Goal: Task Accomplishment & Management: Manage account settings

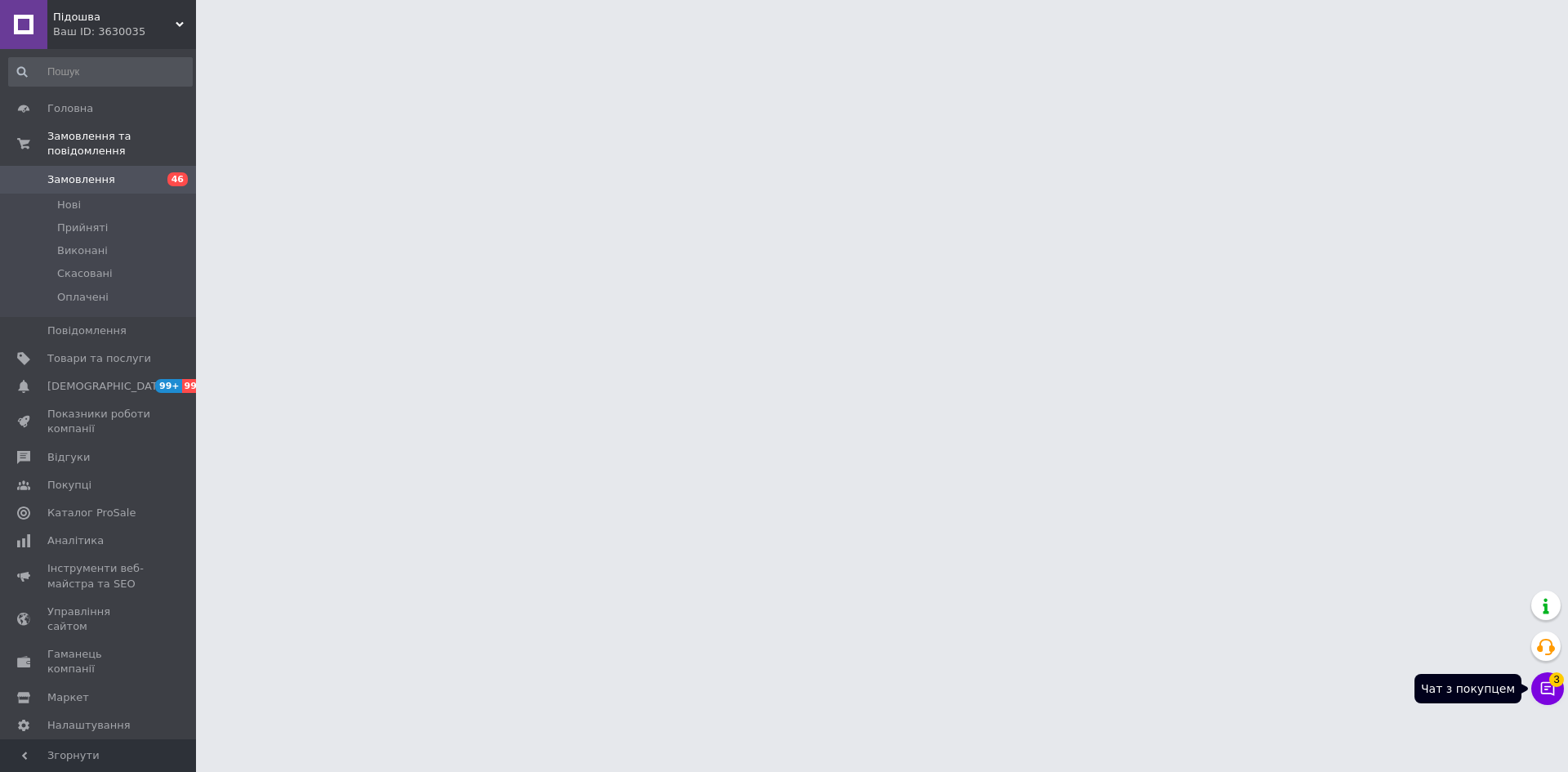
click at [1554, 691] on icon at bounding box center [1547, 689] width 16 height 16
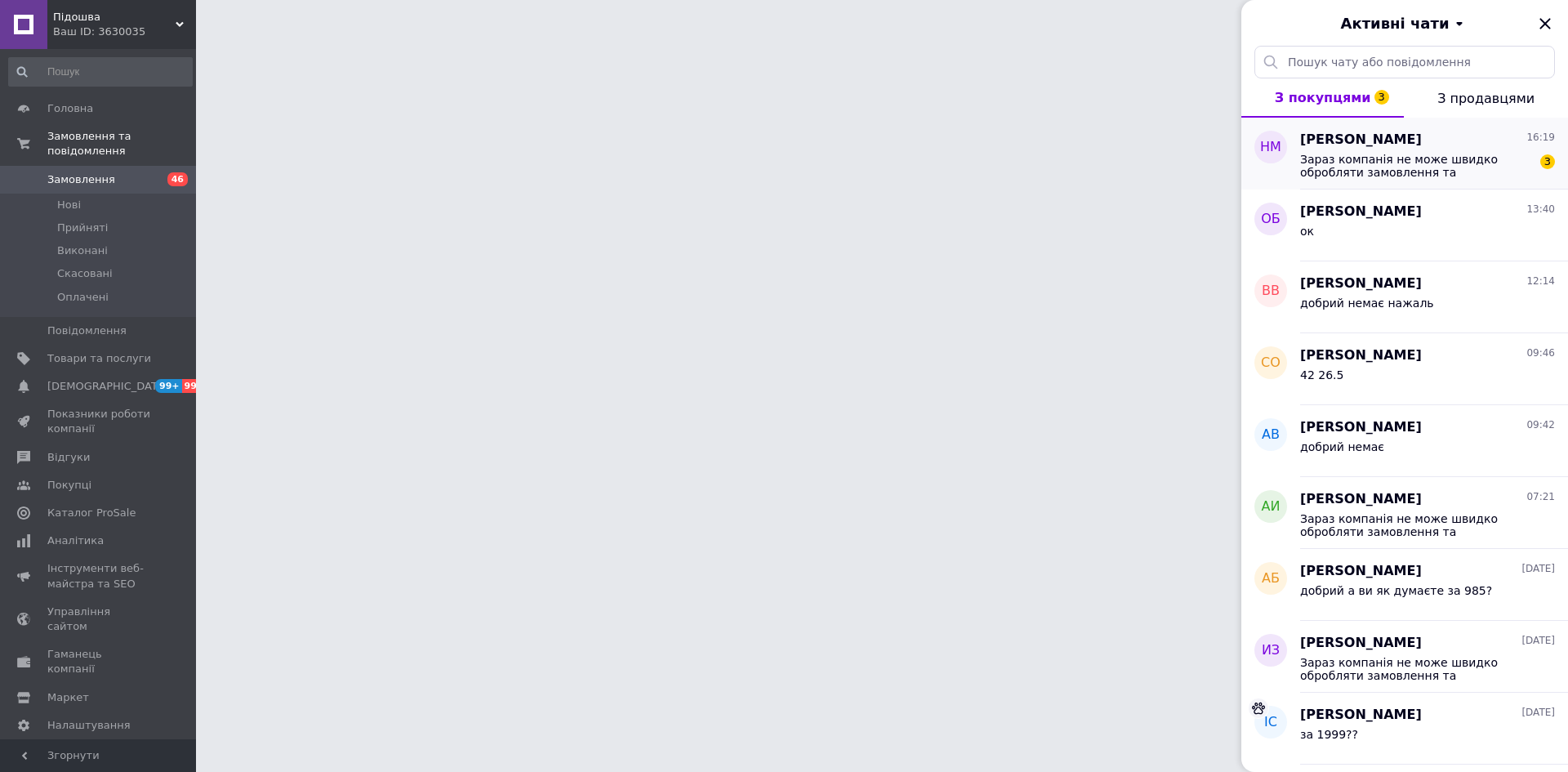
click at [1361, 159] on span "Зараз компанія не може швидко обробляти замовлення та повідомлення. Через не ро…" at bounding box center [1416, 166] width 232 height 26
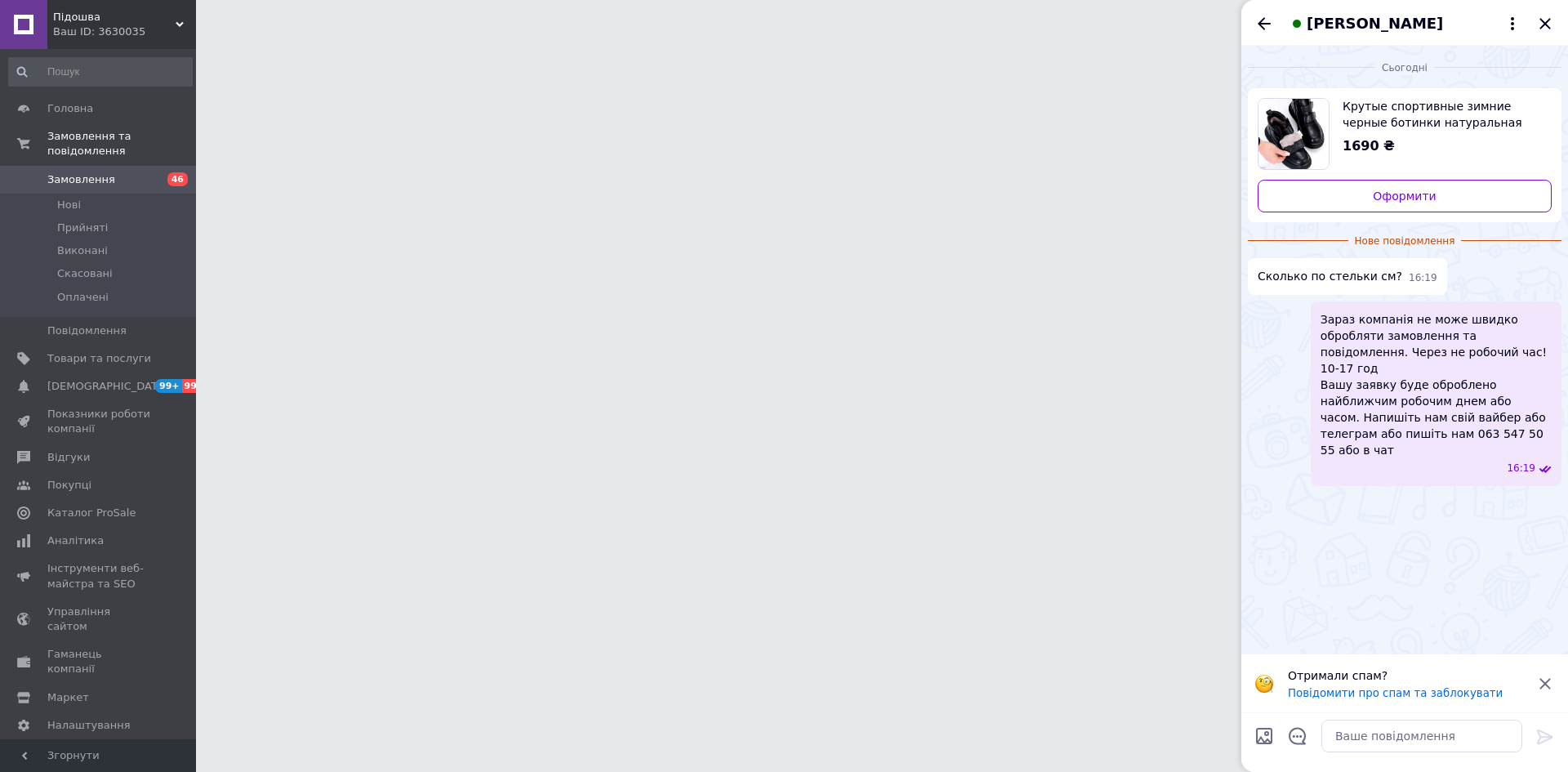
click at [1386, 112] on span "Крутые спортивные зимние черные ботинки натуральная кожа на липучках 40" at bounding box center [1440, 114] width 196 height 33
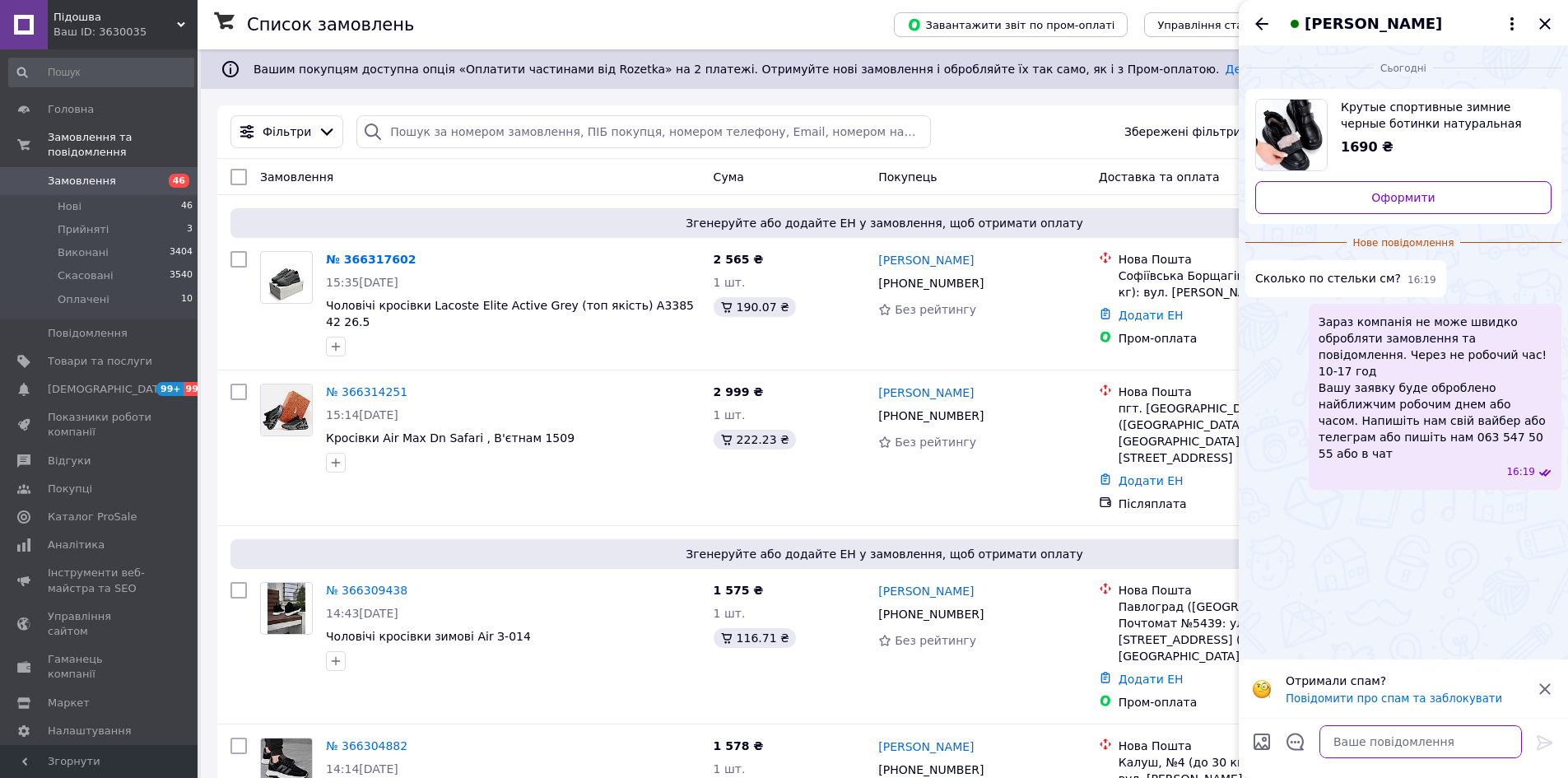
click at [1376, 737] on textarea at bounding box center [1421, 742] width 202 height 33
paste textarea ""36-23,5 37-24 38-24,5 39-25 40-25,5 41-26 Розмір у розмір""
type textarea ""36-23,5 37-24 38-24,5 39-25 40-25,5 41-26 Розмір у розмір""
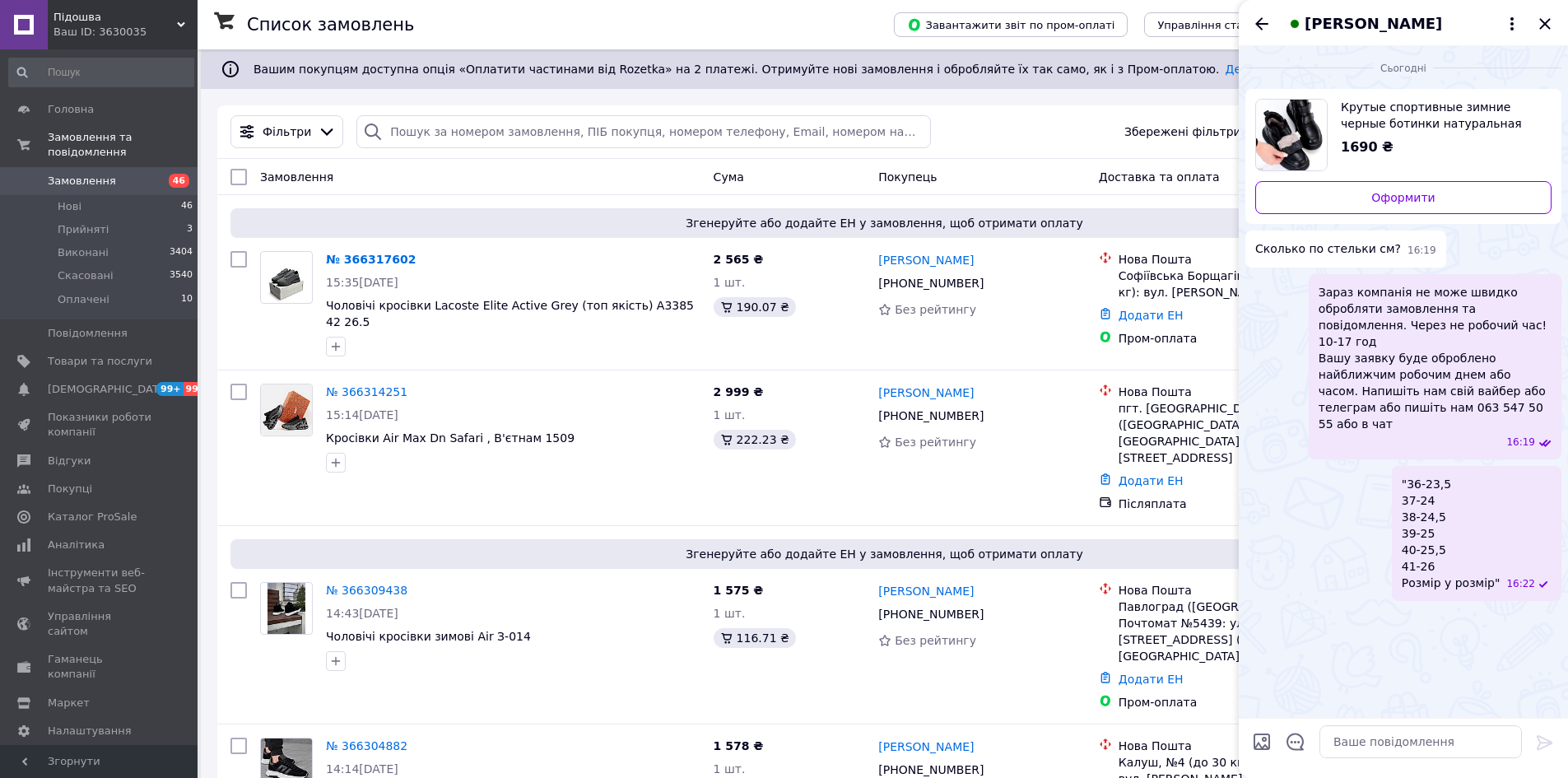
click at [1256, 742] on input "Завантажити файли" at bounding box center [1262, 742] width 20 height 20
type input "C:\fakepath\зображення_viber_2025-06-23_[PHONE_NUMBER].jpg"
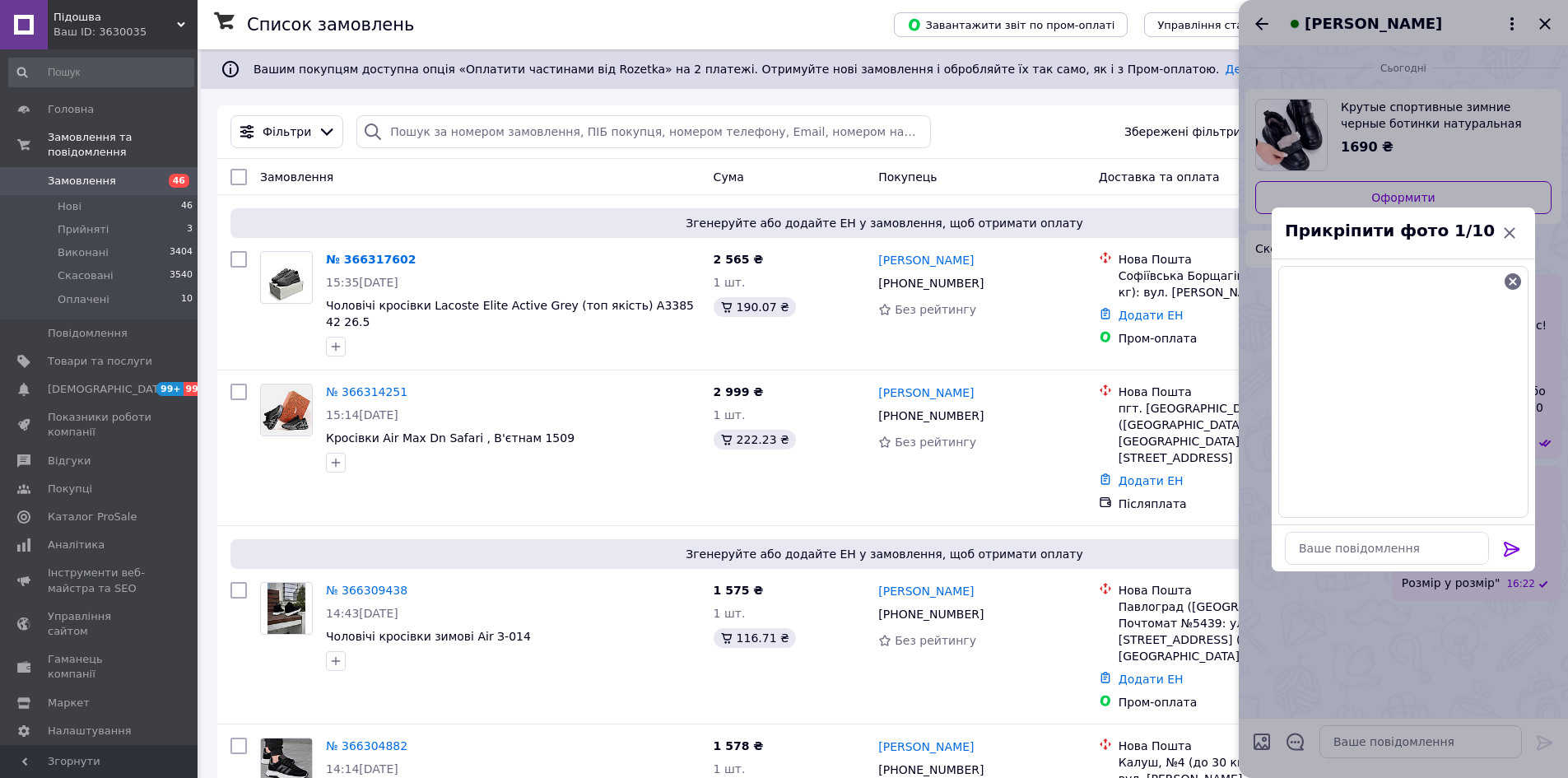
click at [1522, 545] on div at bounding box center [1512, 552] width 33 height 38
click at [1518, 546] on icon at bounding box center [1511, 549] width 16 height 15
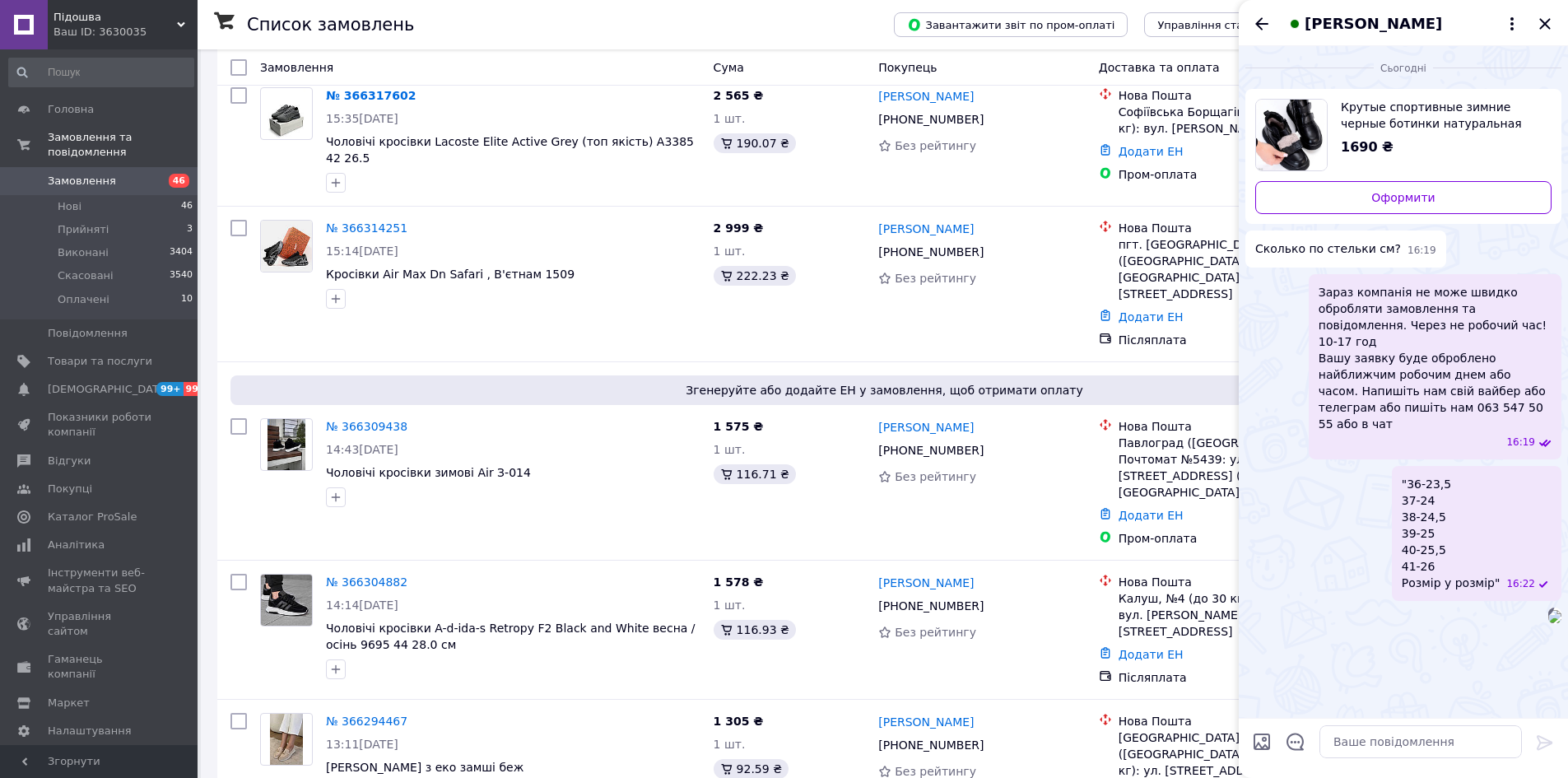
scroll to position [164, 0]
click at [1368, 740] on textarea at bounding box center [1421, 742] width 202 height 33
type textarea "скільки у вас ?"
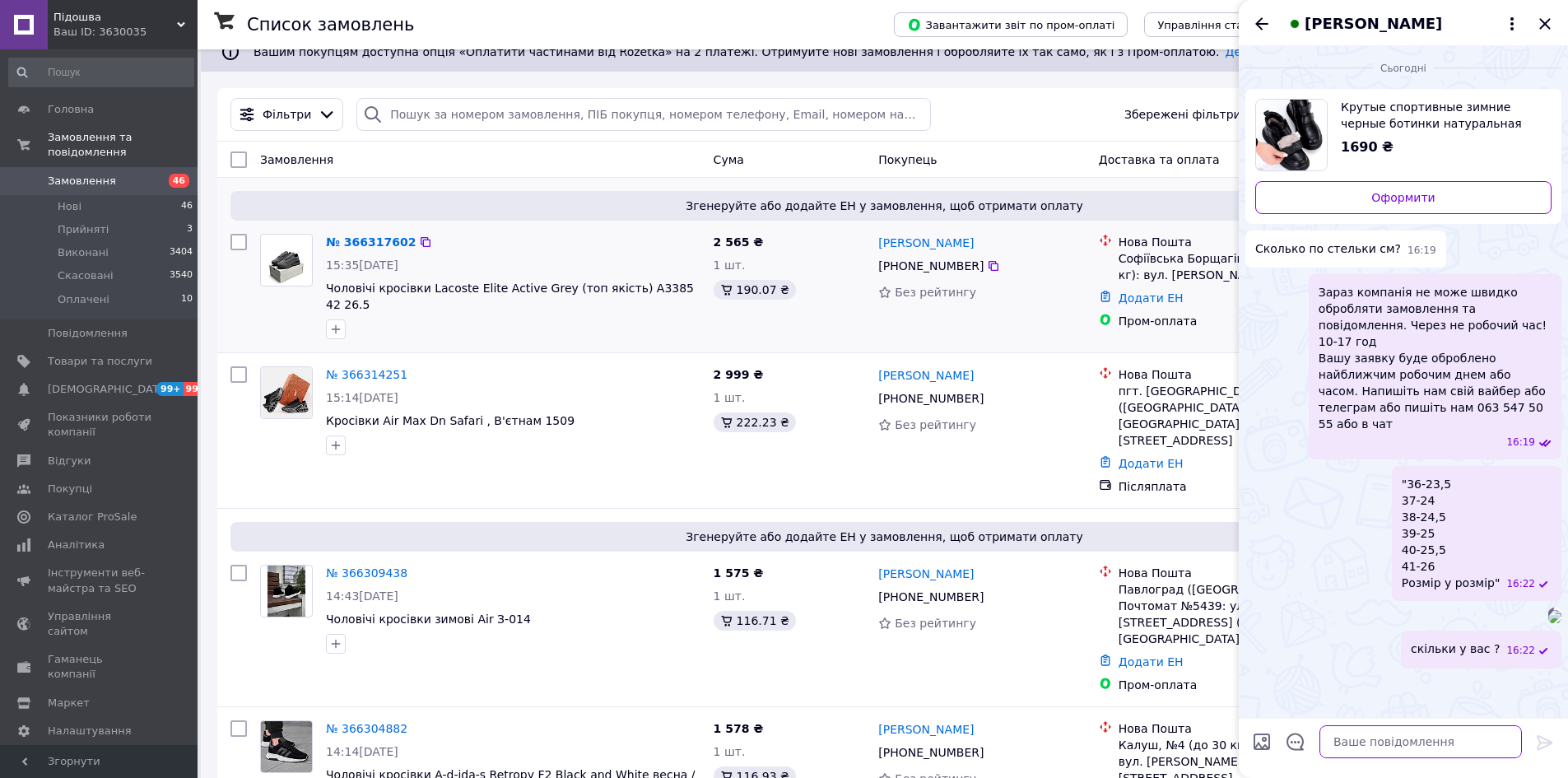
scroll to position [0, 0]
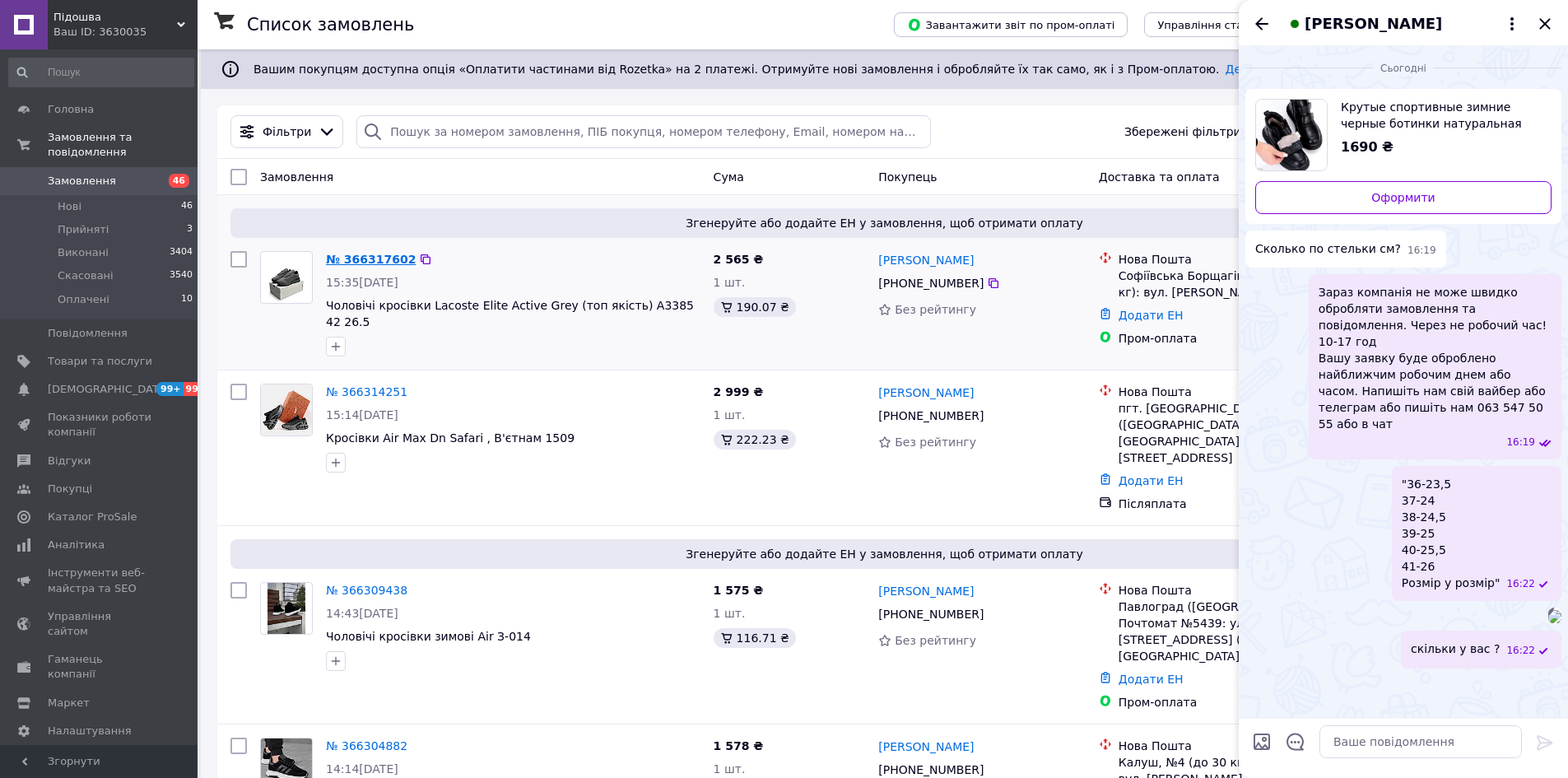
click at [372, 254] on link "№ 366317602" at bounding box center [370, 259] width 89 height 13
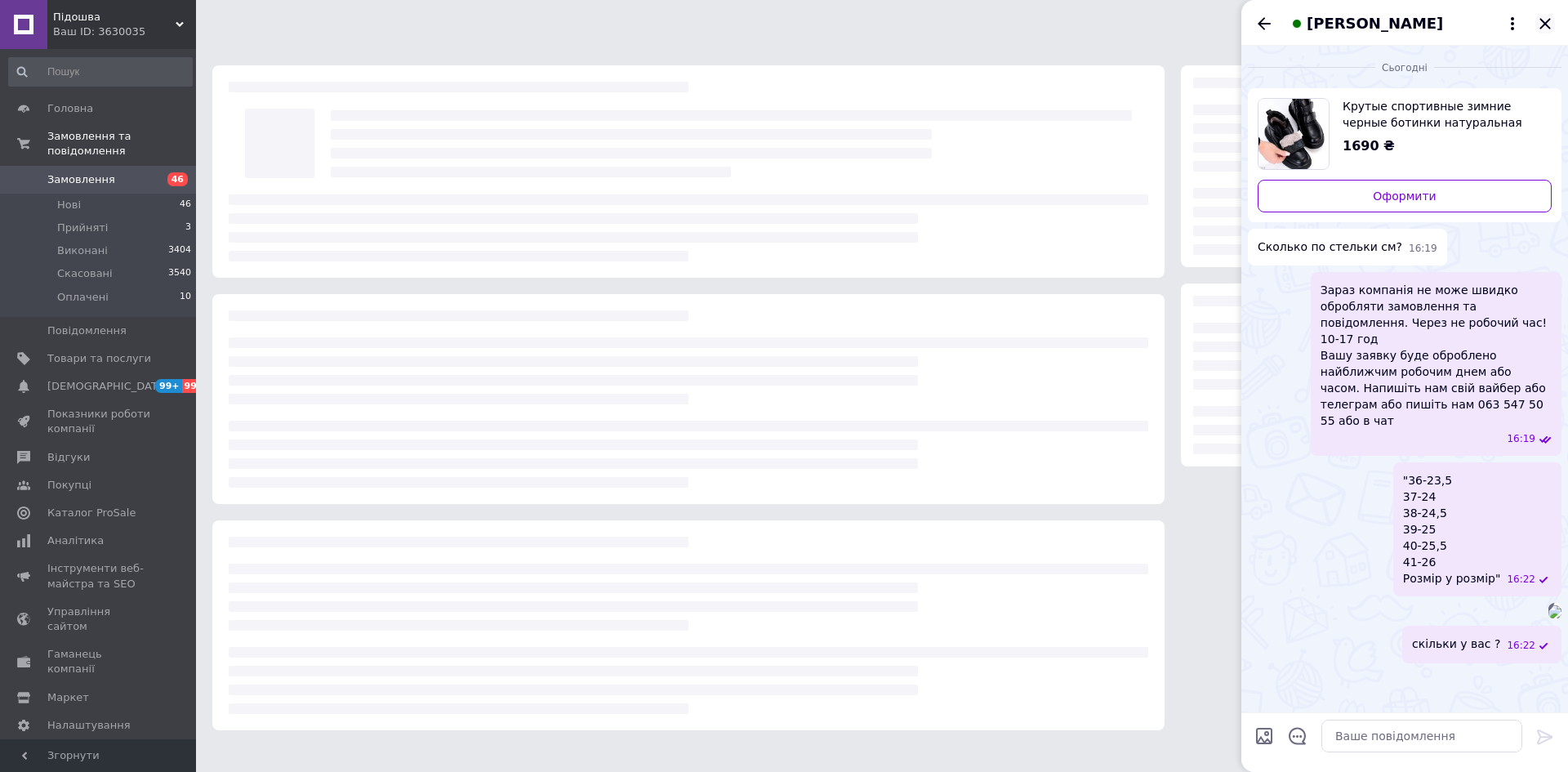
click at [1549, 21] on icon "Закрити" at bounding box center [1544, 24] width 11 height 11
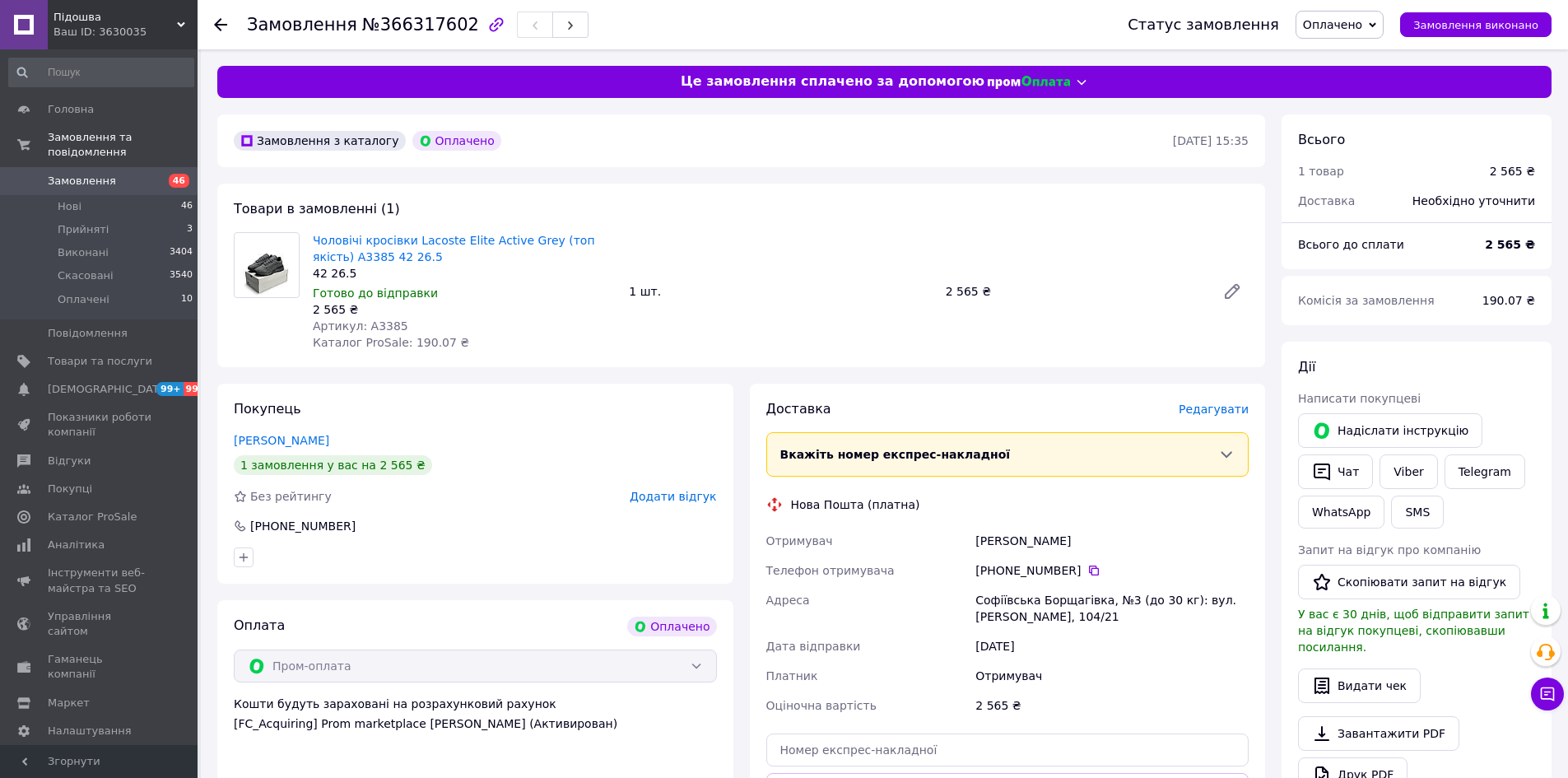
click at [988, 542] on div "[PERSON_NAME]" at bounding box center [1112, 541] width 280 height 29
copy div "[PERSON_NAME]"
click at [1089, 568] on icon at bounding box center [1094, 570] width 10 height 10
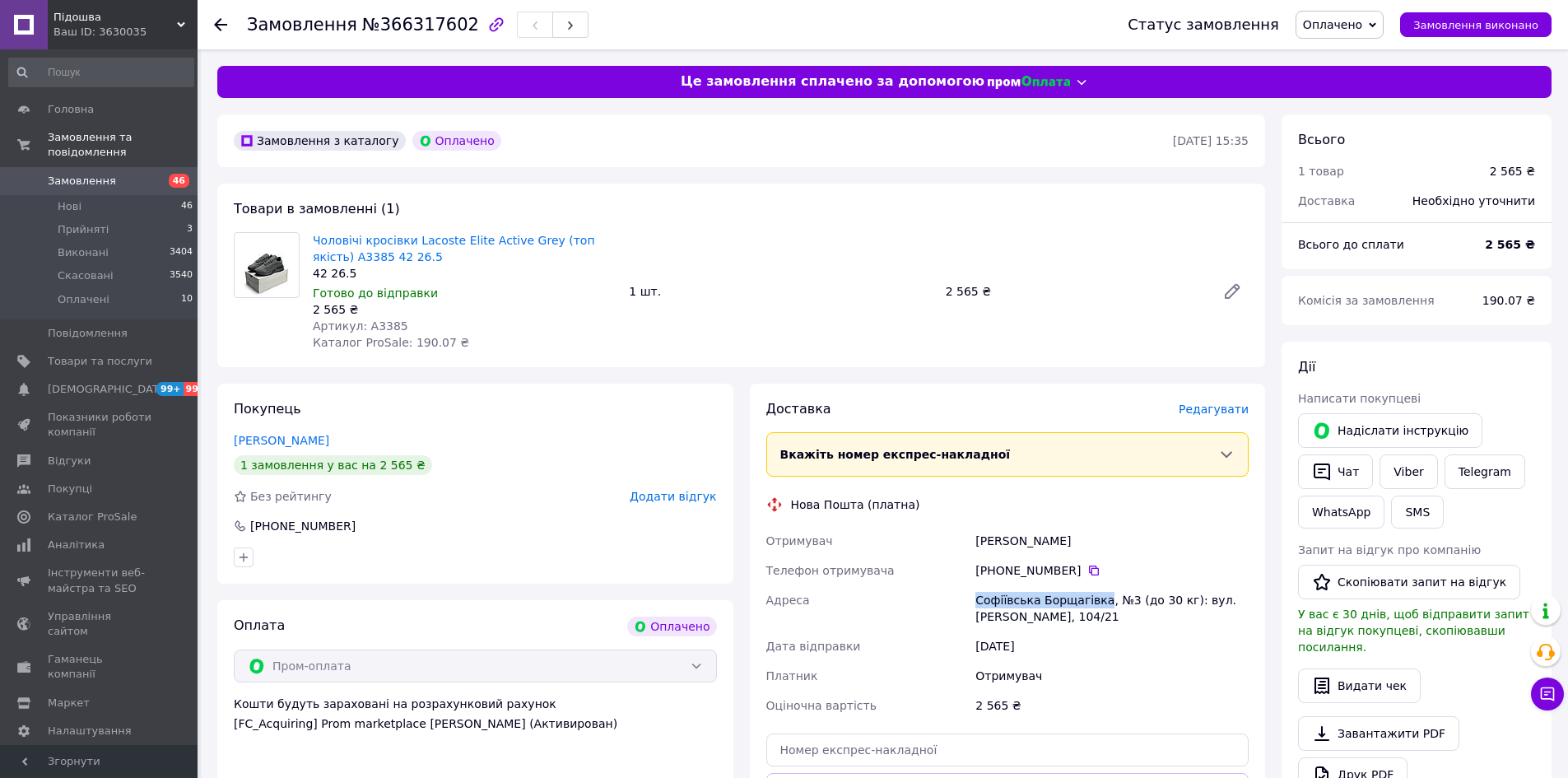
drag, startPoint x: 971, startPoint y: 600, endPoint x: 1096, endPoint y: 597, distance: 125.0
click at [1096, 597] on div "Отримувач [PERSON_NAME] Телефон отримувача +380 93 774 60 [GEOGRAPHIC_DATA][STR…" at bounding box center [1008, 623] width 490 height 194
copy div "Адреса Софіївська Борщагівка"
drag, startPoint x: 409, startPoint y: 258, endPoint x: 306, endPoint y: 240, distance: 104.6
click at [306, 240] on div "Чоловічі кросівки Lacoste Elite Active Grey (топ якість) A3385 42 26.5 42 26.5 …" at bounding box center [741, 291] width 1028 height 119
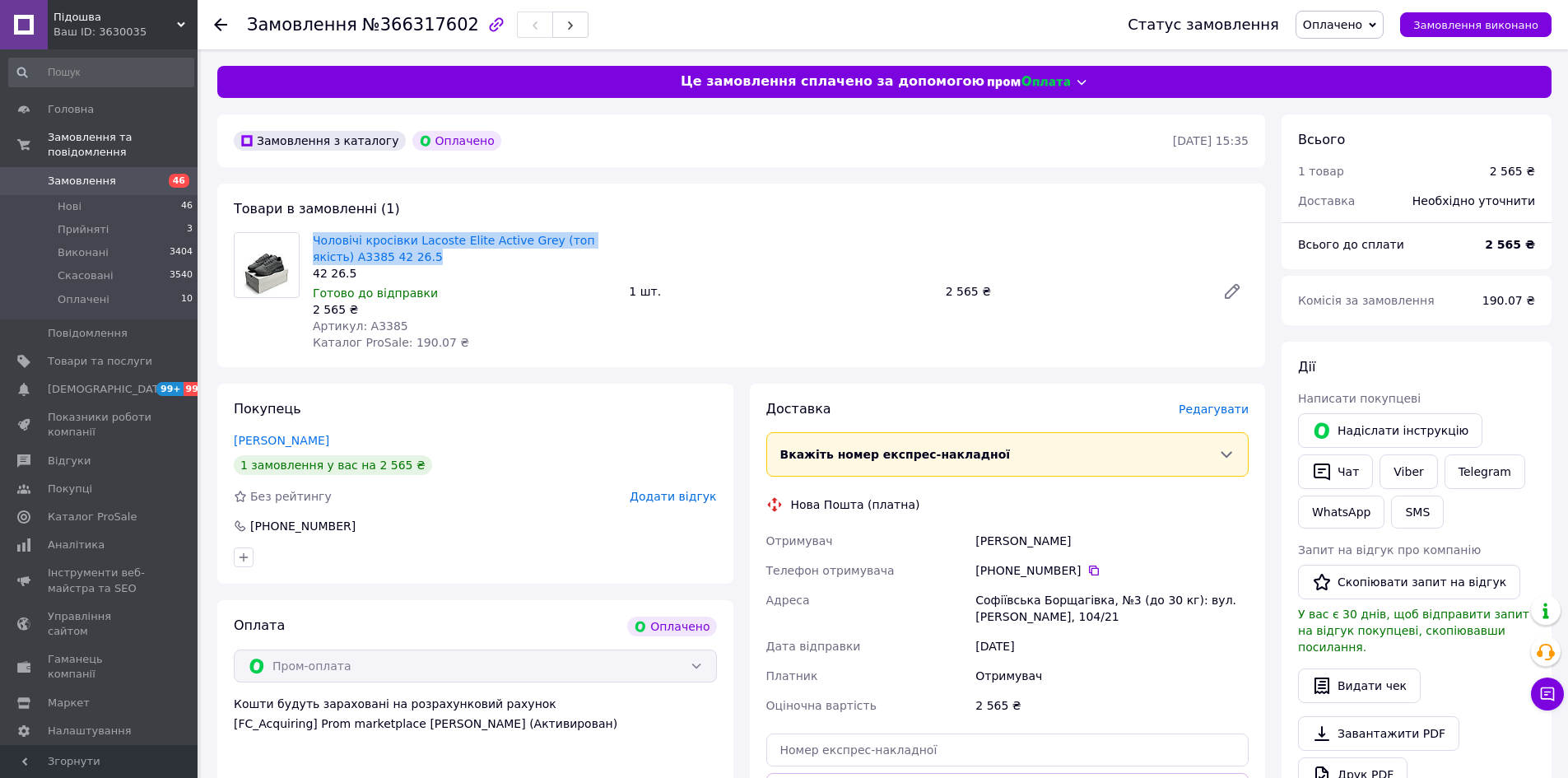
copy div "Чоловічі кросівки Lacoste Elite Active Grey (топ якість) A3385 42 26.5"
click at [997, 544] on div "[PERSON_NAME]" at bounding box center [1112, 541] width 280 height 29
copy div "[PERSON_NAME]"
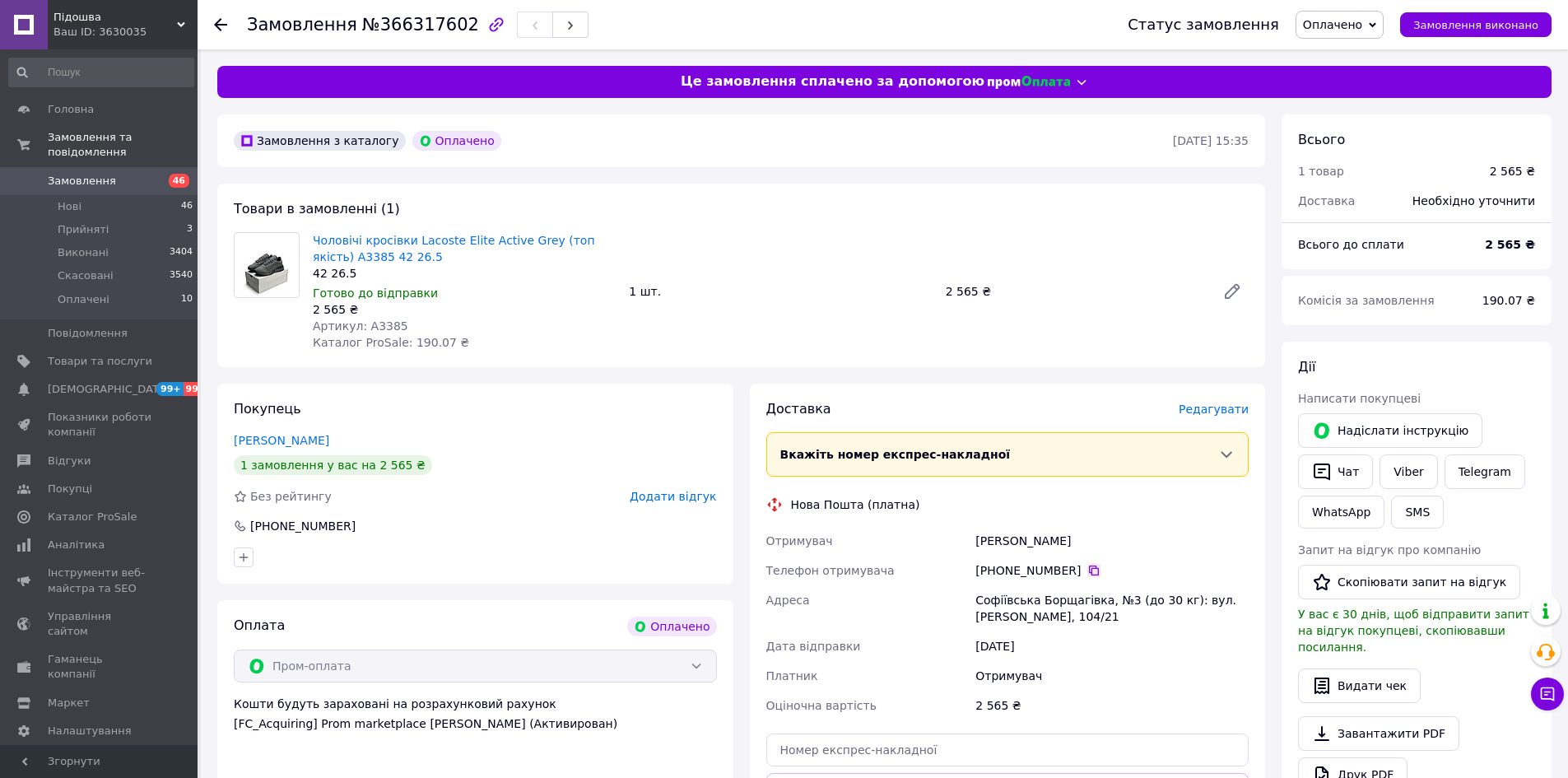
click at [1087, 574] on icon at bounding box center [1094, 570] width 13 height 13
click at [408, 23] on span "№366317602" at bounding box center [421, 25] width 117 height 20
copy span "366317602"
click at [130, 173] on span "Замовлення" at bounding box center [99, 181] width 105 height 15
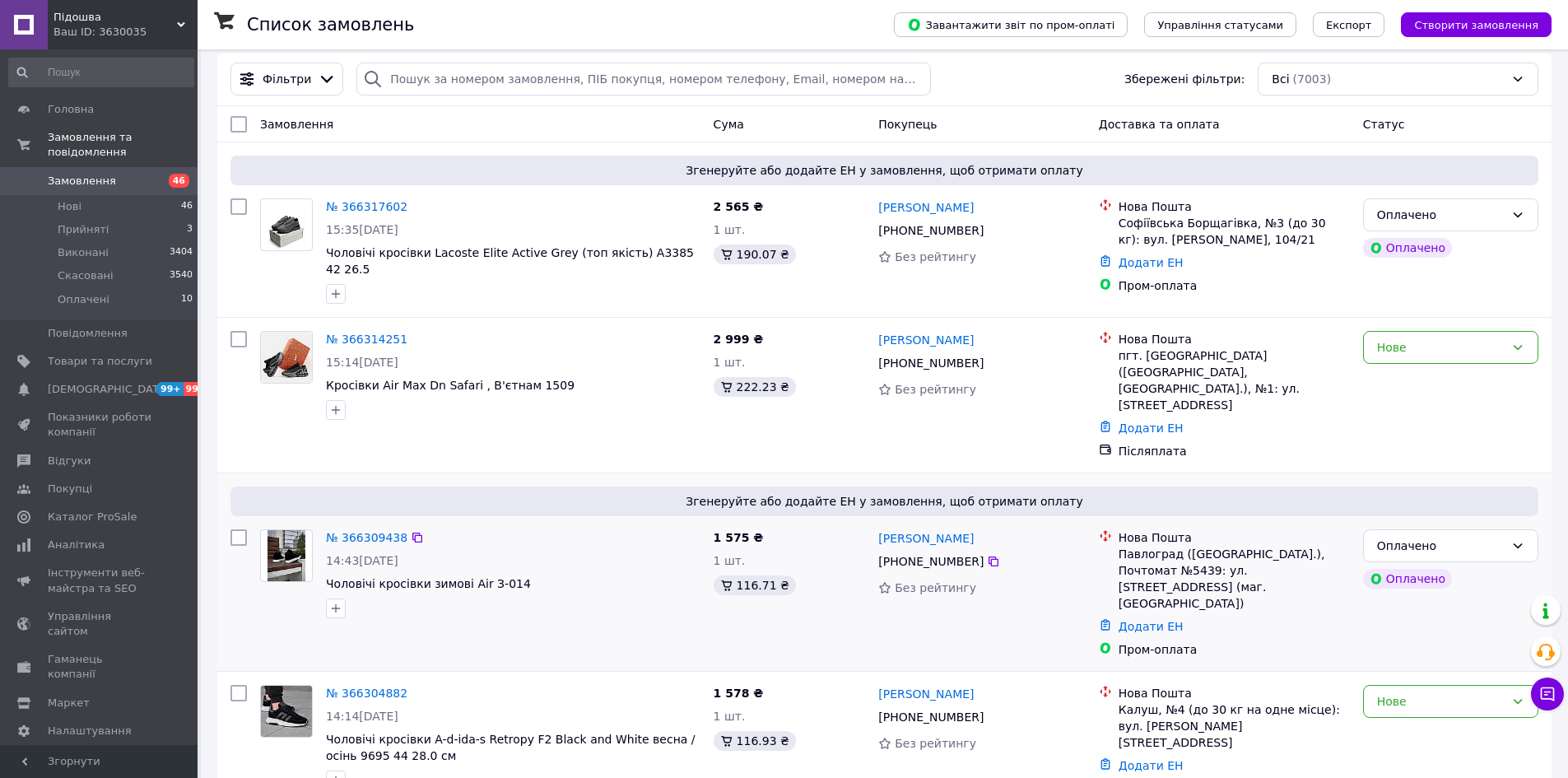
scroll to position [82, 0]
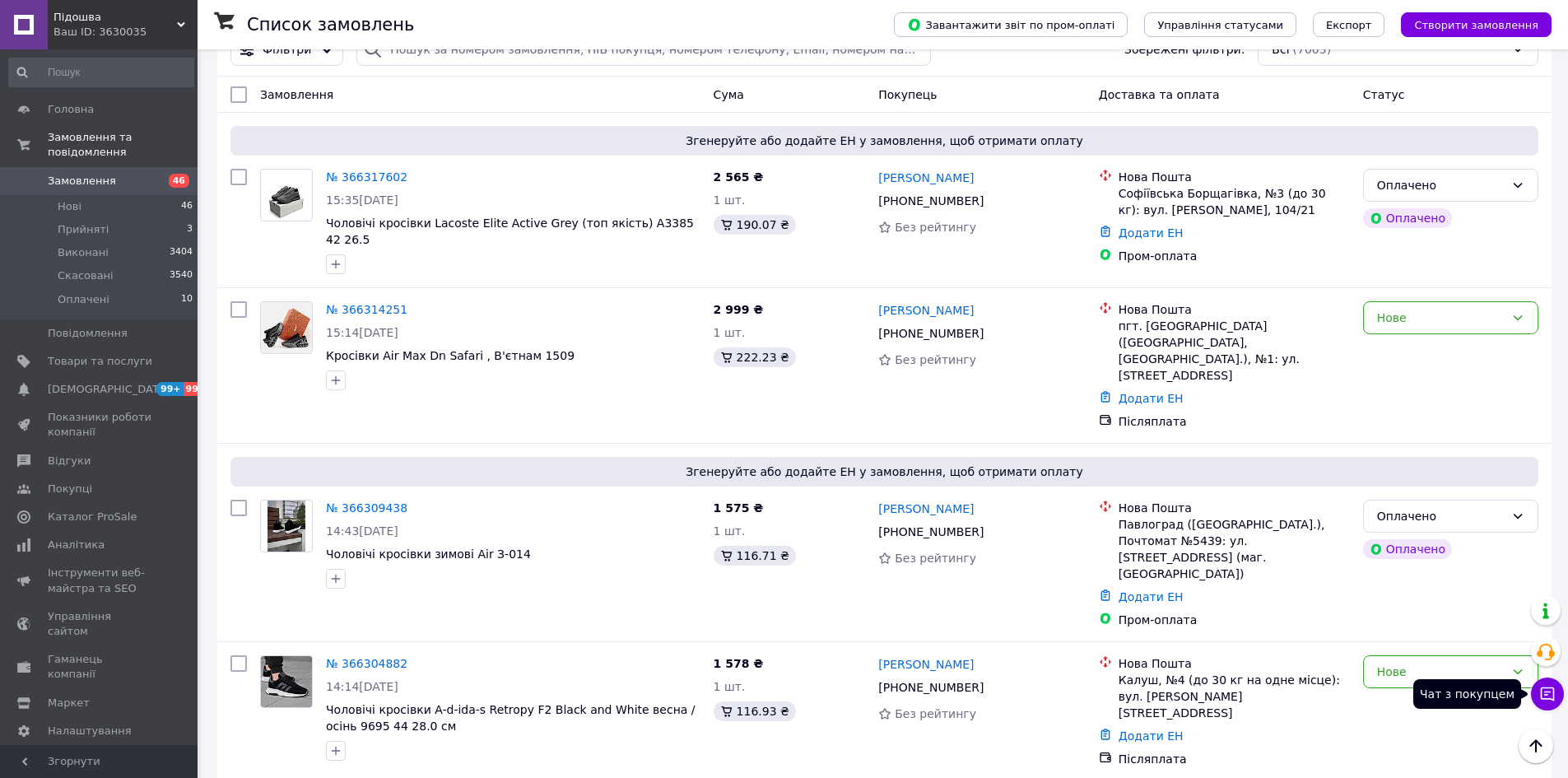
click at [1559, 696] on button "Чат з покупцем" at bounding box center [1547, 694] width 33 height 33
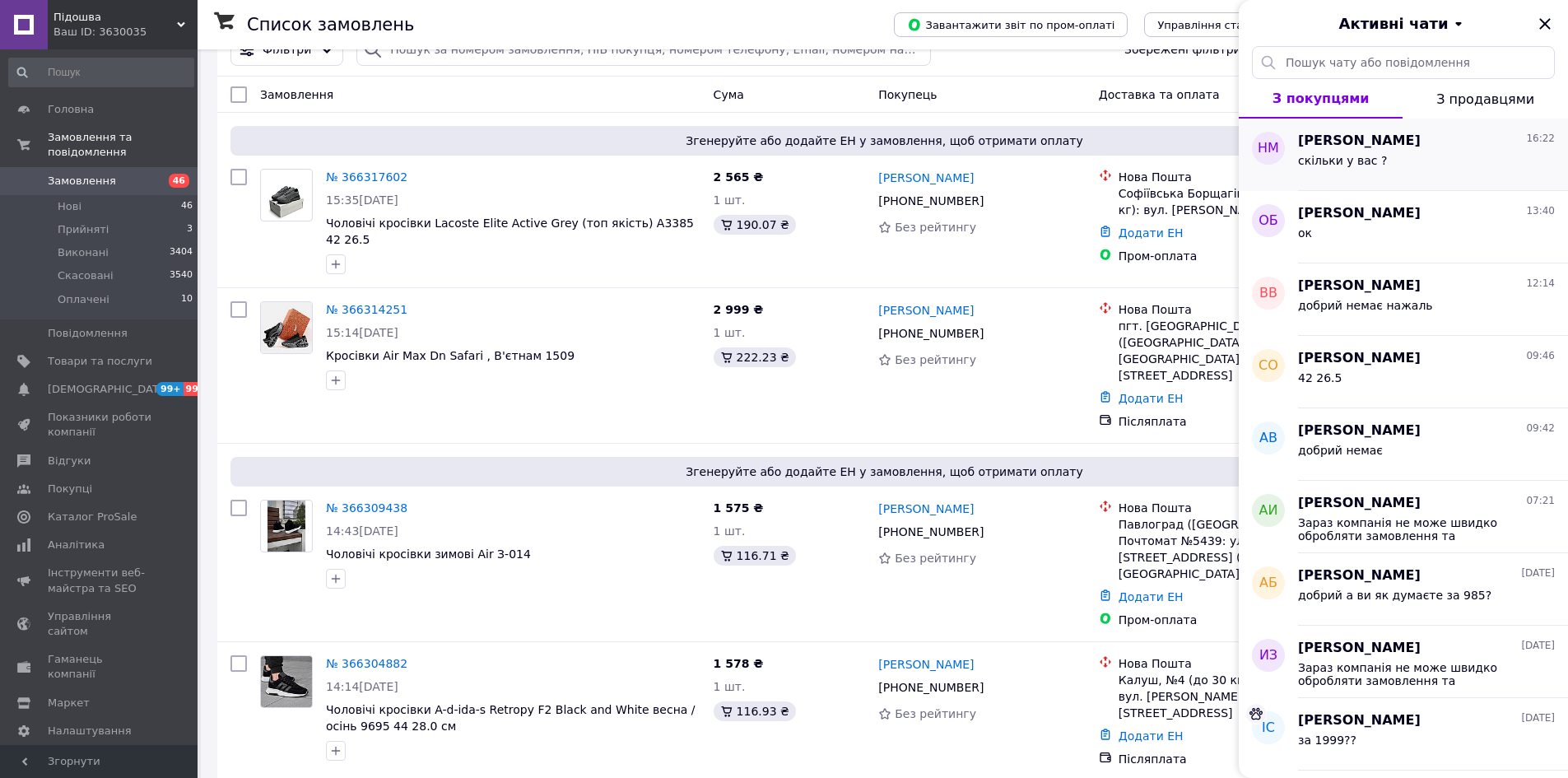
click at [1383, 148] on span "[PERSON_NAME]" at bounding box center [1359, 140] width 122 height 19
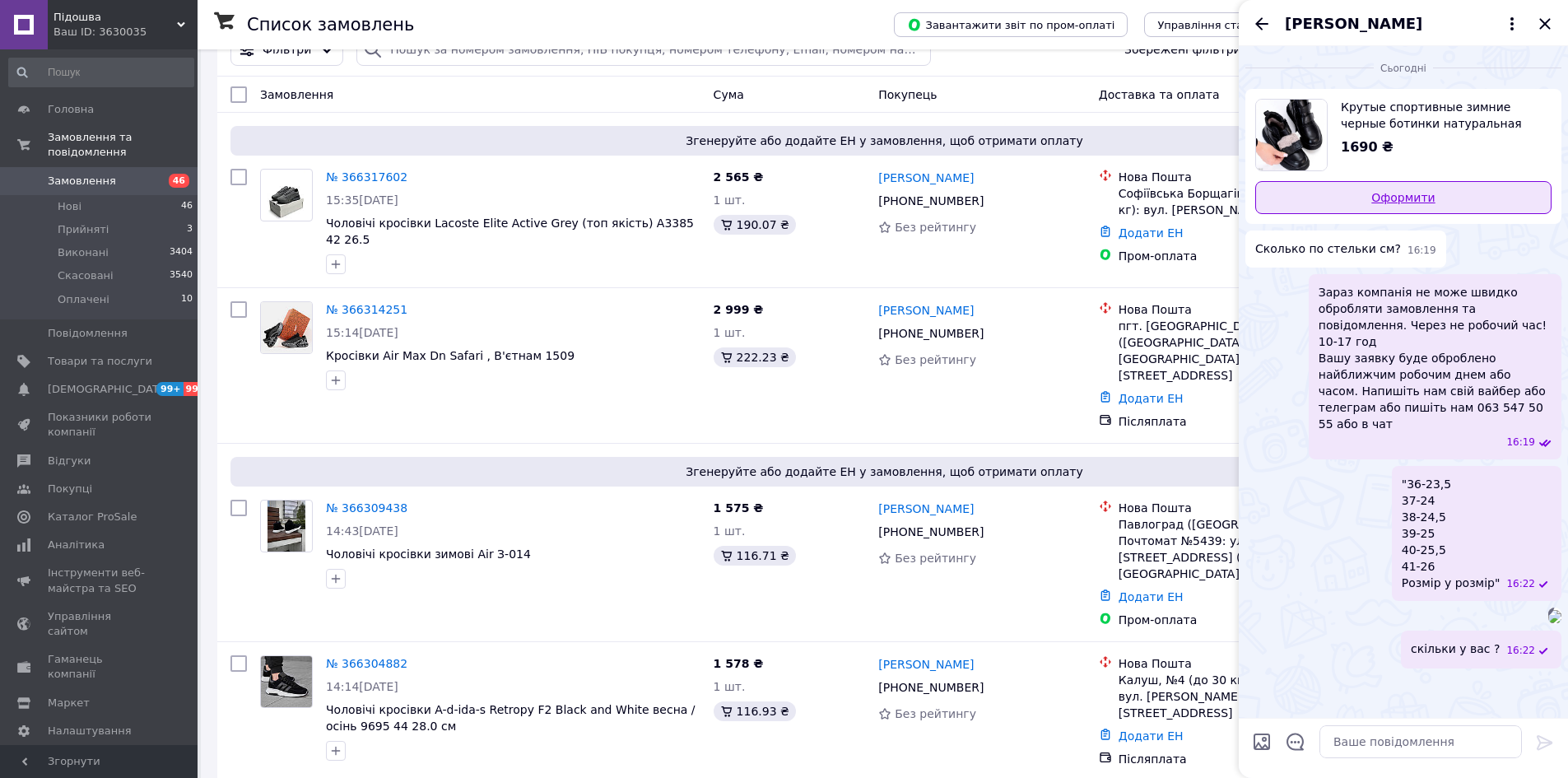
scroll to position [40, 0]
click at [1518, 16] on icon at bounding box center [1512, 24] width 20 height 20
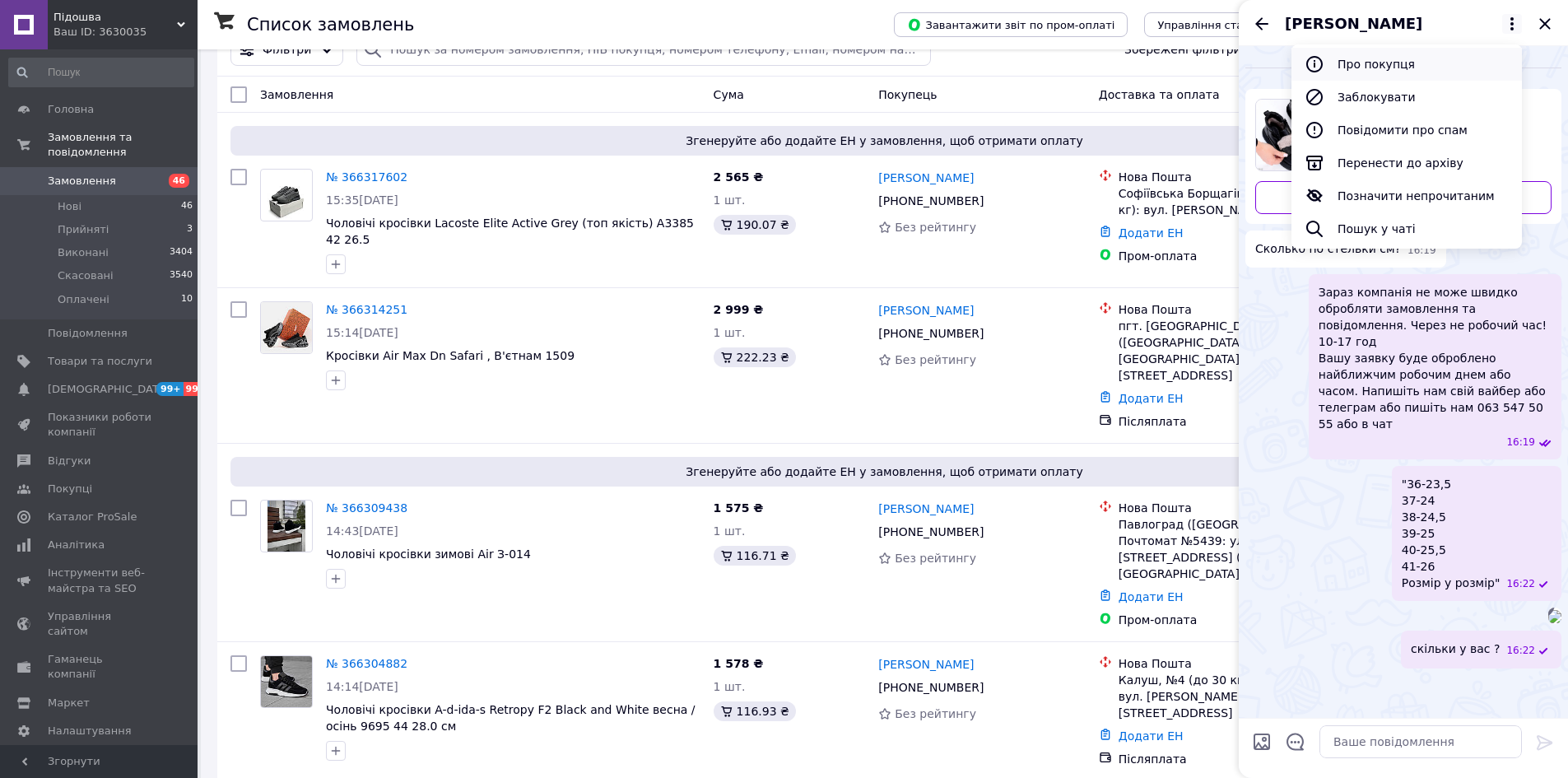
click at [1421, 74] on button "Про покупця" at bounding box center [1407, 64] width 231 height 33
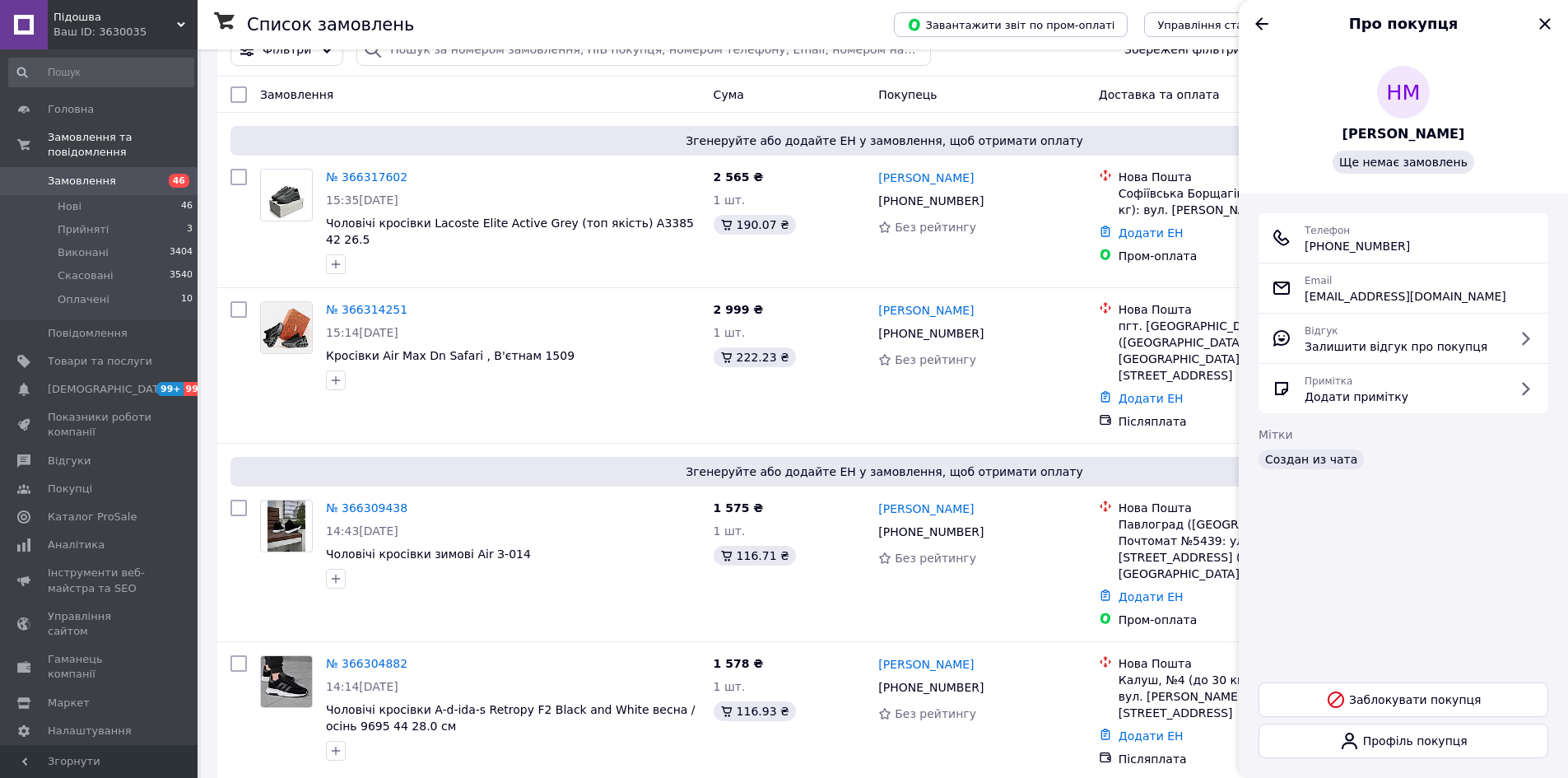
click at [1362, 248] on span "[PHONE_NUMBER]" at bounding box center [1357, 246] width 106 height 16
copy ul "[PHONE_NUMBER]"
click at [1261, 20] on icon "Назад" at bounding box center [1262, 24] width 13 height 13
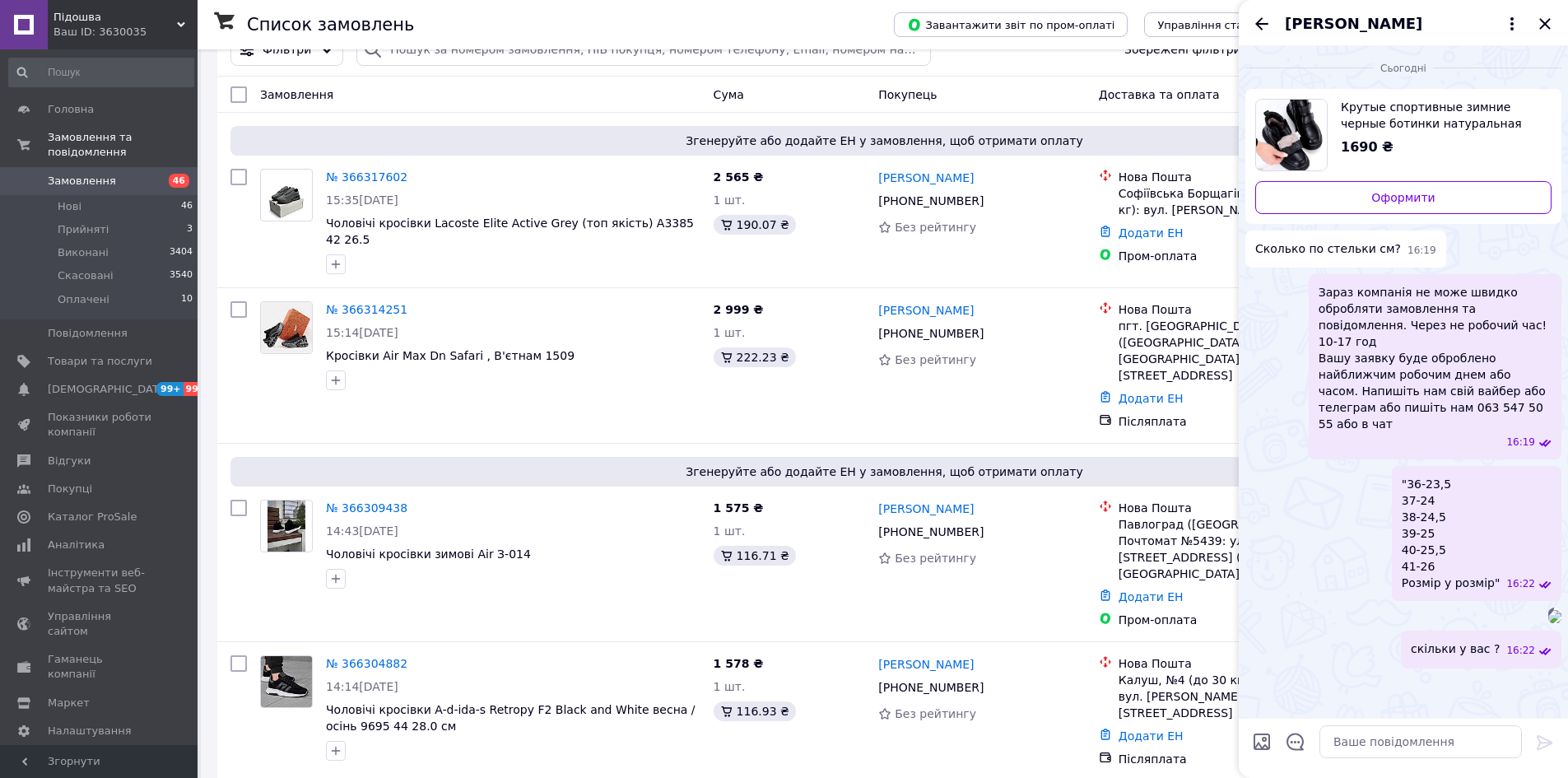
click at [1547, 23] on icon "Закрити" at bounding box center [1545, 24] width 20 height 20
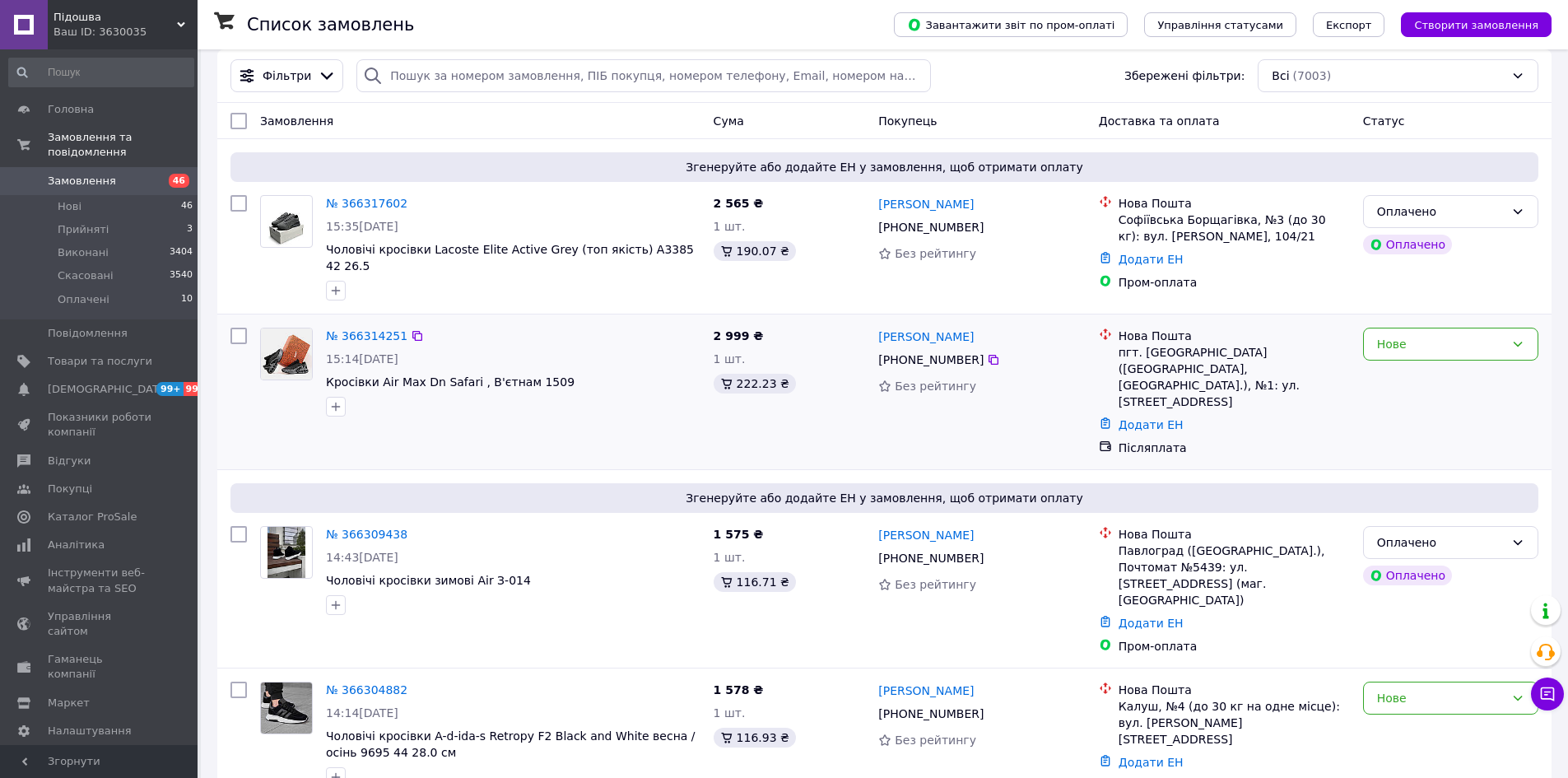
scroll to position [82, 0]
